Goal: Navigation & Orientation: Find specific page/section

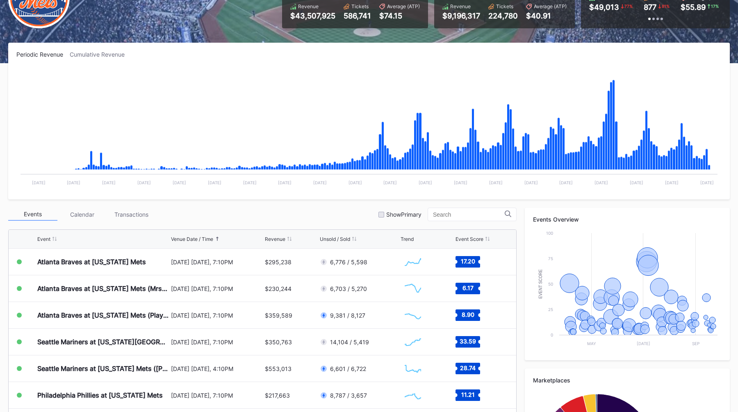
scroll to position [93, 0]
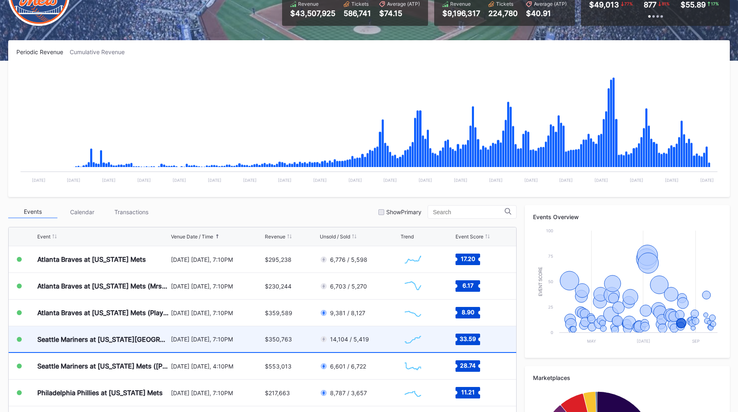
click at [178, 341] on div "[DATE] [DATE], 7:10PM" at bounding box center [217, 338] width 92 height 7
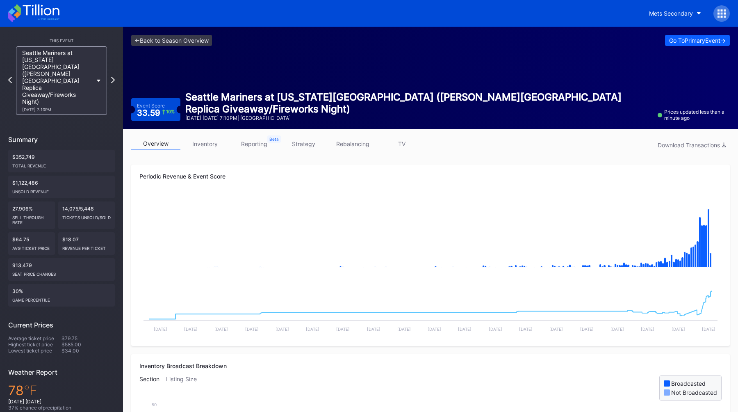
click at [305, 141] on link "strategy" at bounding box center [303, 143] width 49 height 13
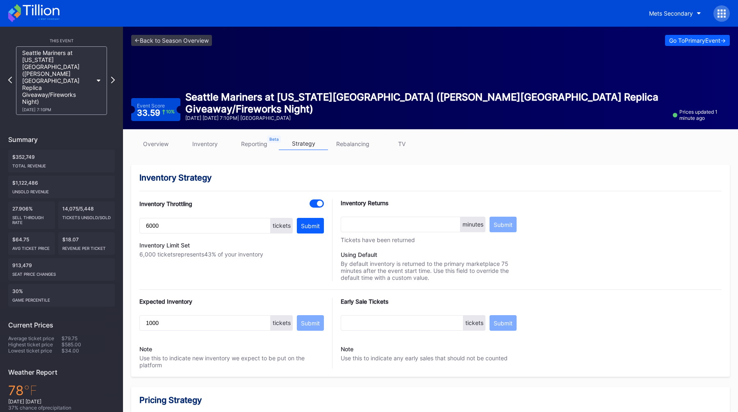
click at [161, 149] on link "overview" at bounding box center [155, 143] width 49 height 13
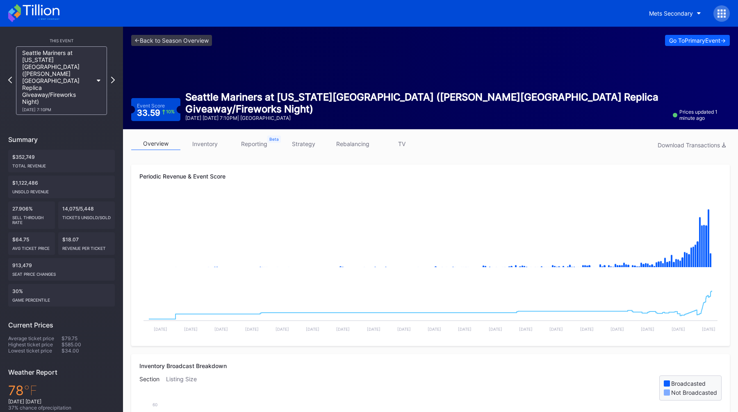
click at [316, 173] on div "Periodic Revenue & Event Score" at bounding box center [430, 176] width 582 height 7
click at [198, 72] on div "<- Back to Season Overview Go To Primary Event -> Event Score 33.59 10 % Seattl…" at bounding box center [430, 78] width 615 height 103
click at [221, 89] on div "<- Back to Season Overview Go To Primary Event -> Event Score 33.59 10 % Seattl…" at bounding box center [430, 78] width 615 height 103
click at [688, 41] on div "Go To Primary Event ->" at bounding box center [697, 40] width 57 height 7
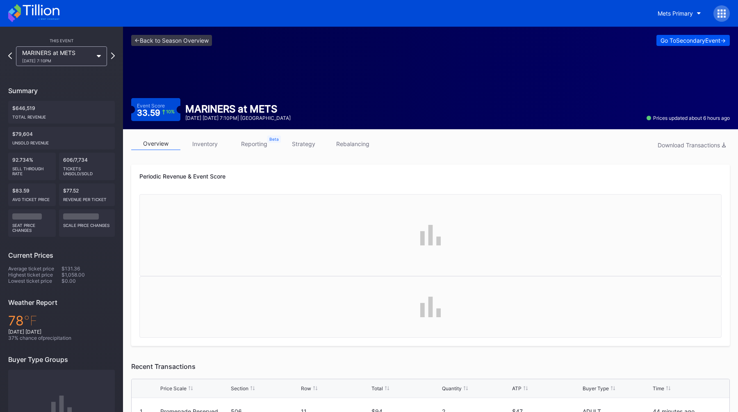
click at [696, 38] on div "Go To Secondary Event ->" at bounding box center [693, 40] width 65 height 7
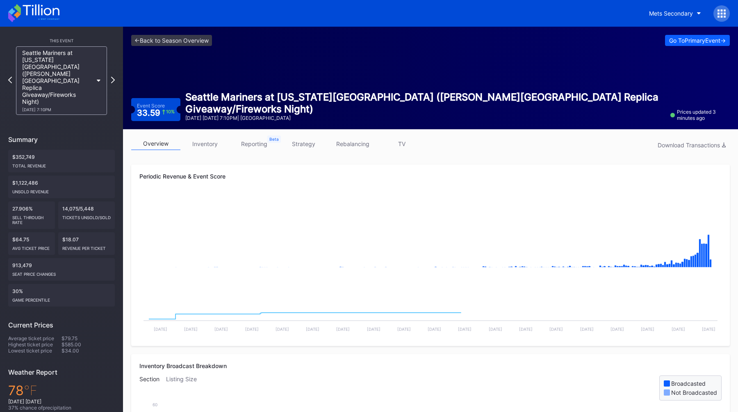
click at [388, 57] on div "<- Back to Season Overview Go To Primary Event -> Event Score 33.59 10 % Seattl…" at bounding box center [430, 78] width 615 height 103
click at [445, 143] on div "overview inventory reporting strategy rebalancing TV Download Transactions" at bounding box center [430, 145] width 599 height 17
click at [444, 148] on div "overview inventory reporting strategy rebalancing TV Download Transactions" at bounding box center [430, 145] width 599 height 17
